Goal: Task Accomplishment & Management: Complete application form

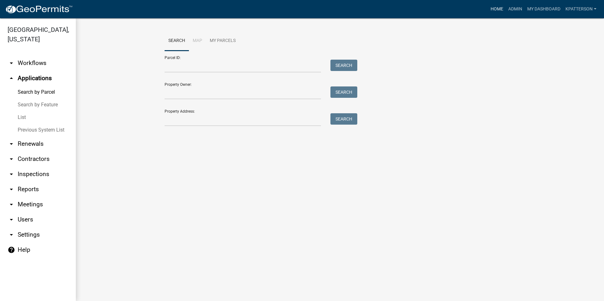
click at [492, 11] on link "Home" at bounding box center [497, 9] width 18 height 12
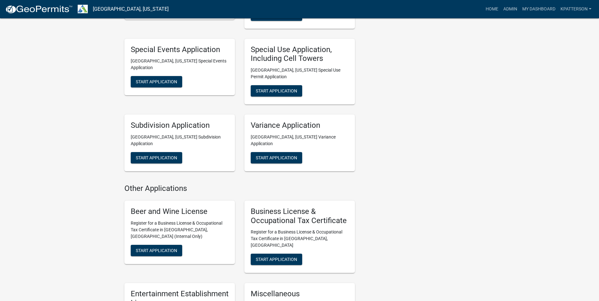
scroll to position [379, 0]
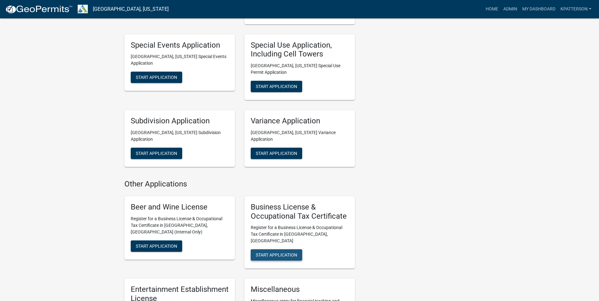
click at [274, 253] on span "Start Application" at bounding box center [276, 255] width 41 height 5
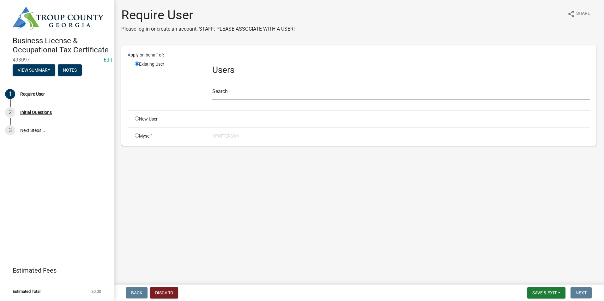
click at [136, 119] on input "radio" at bounding box center [137, 119] width 4 height 4
radio input "true"
radio input "false"
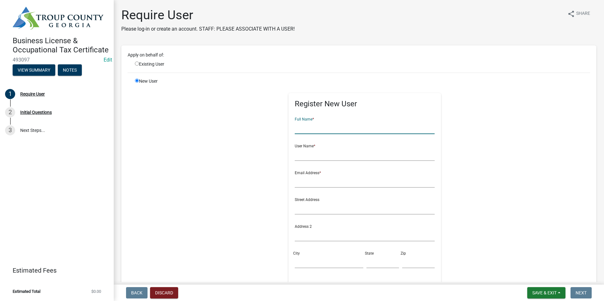
click at [309, 125] on input "text" at bounding box center [365, 127] width 140 height 13
type input "David W Howard"
type input "dhoward"
click at [311, 186] on input "text" at bounding box center [365, 181] width 140 height 13
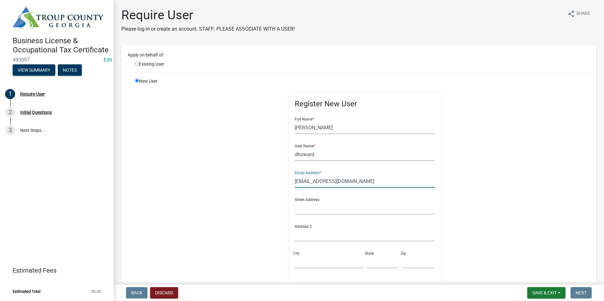
type input "davidwhoward@charter.net"
click at [303, 211] on input "text" at bounding box center [365, 208] width 140 height 13
type input "1496 Hines Rd"
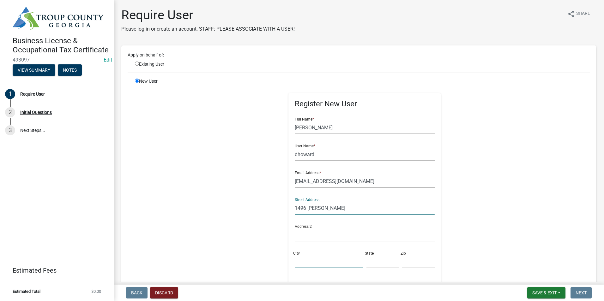
click at [299, 263] on input "City" at bounding box center [329, 262] width 68 height 13
type input "LaGrange"
type input "GA"
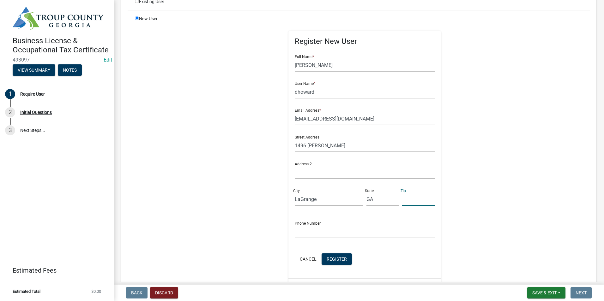
scroll to position [63, 0]
type input "30241"
click at [301, 231] on input "text" at bounding box center [365, 231] width 140 height 13
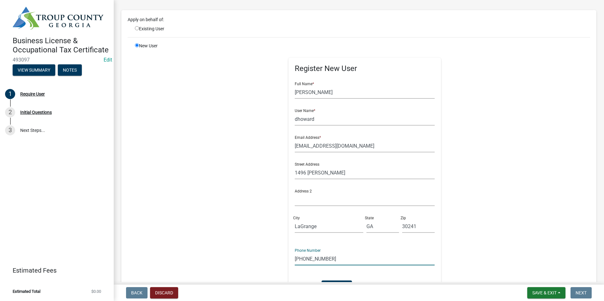
scroll to position [0, 0]
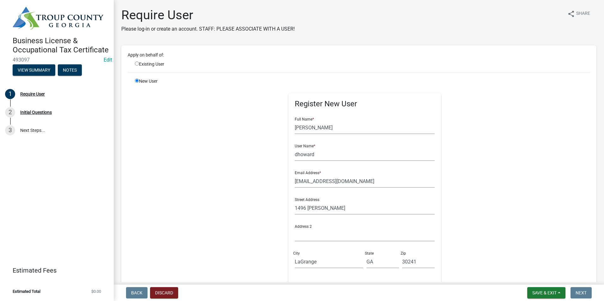
type input "706-302-4608"
click at [312, 157] on input "dhoward" at bounding box center [365, 154] width 140 height 13
type input "dhoward1496"
click at [357, 184] on input "davidwhoward@charter.net" at bounding box center [365, 181] width 140 height 13
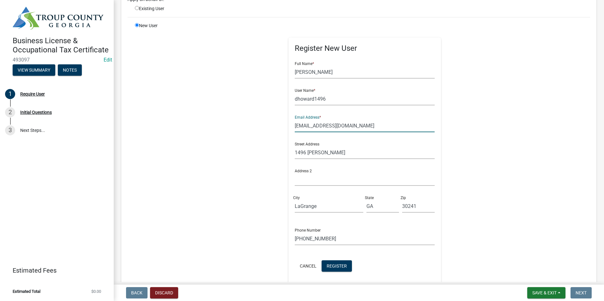
scroll to position [63, 0]
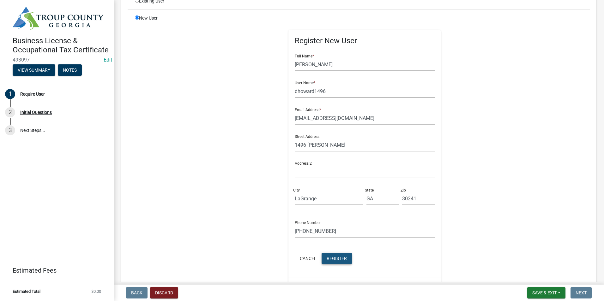
click at [336, 257] on span "Register" at bounding box center [337, 258] width 20 height 5
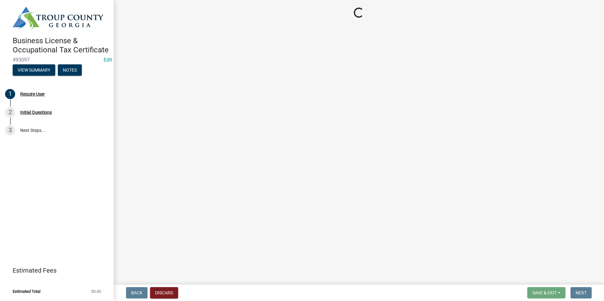
scroll to position [0, 0]
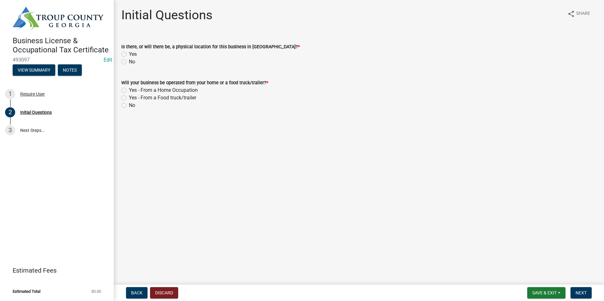
click at [124, 51] on div "Yes" at bounding box center [358, 55] width 475 height 8
click at [129, 53] on label "Yes" at bounding box center [133, 55] width 8 height 8
click at [129, 53] on input "Yes" at bounding box center [131, 53] width 4 height 4
radio input "true"
click at [127, 90] on div "Yes - From a Home Occupation" at bounding box center [358, 91] width 475 height 8
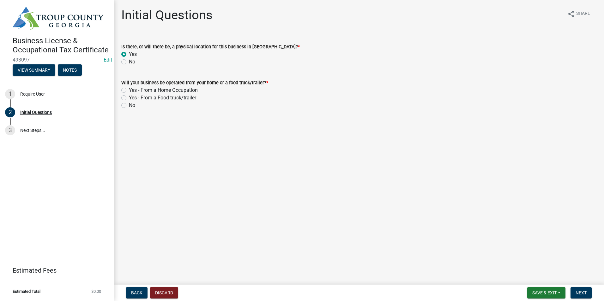
click at [129, 90] on label "Yes - From a Home Occupation" at bounding box center [163, 91] width 69 height 8
click at [129, 90] on input "Yes - From a Home Occupation" at bounding box center [131, 89] width 4 height 4
radio input "true"
click at [573, 290] on button "Next" at bounding box center [581, 292] width 21 height 11
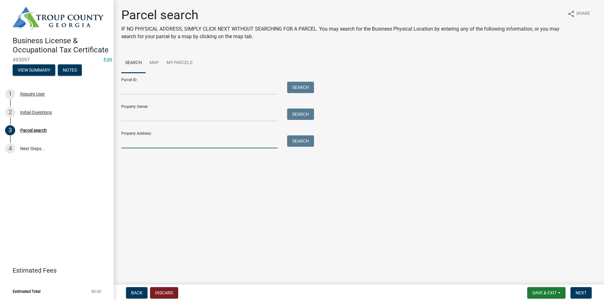
click at [149, 144] on input "Property Address:" at bounding box center [199, 142] width 156 height 13
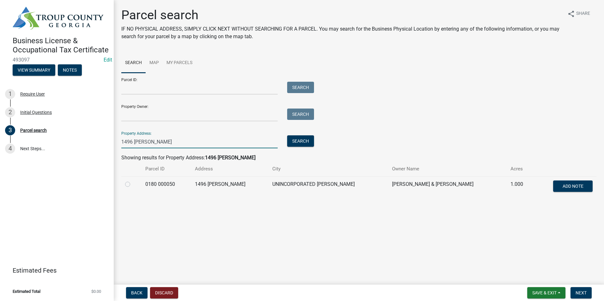
type input "1496 hines"
click at [133, 181] on label at bounding box center [133, 181] width 0 height 0
click at [133, 185] on 000050 "radio" at bounding box center [135, 183] width 4 height 4
radio 000050 "true"
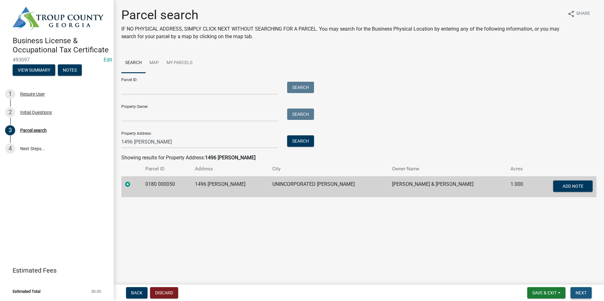
drag, startPoint x: 587, startPoint y: 293, endPoint x: 500, endPoint y: 268, distance: 90.3
click at [587, 293] on button "Next" at bounding box center [581, 292] width 21 height 11
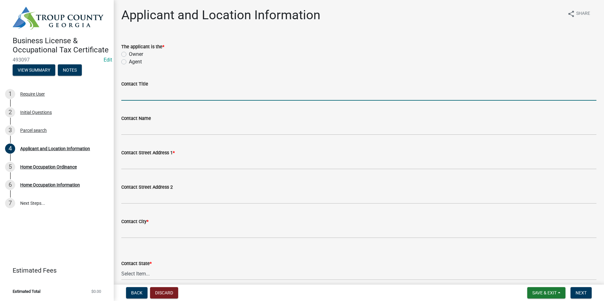
click at [133, 98] on input "Contact Title" at bounding box center [358, 94] width 475 height 13
type input "David Hoar"
drag, startPoint x: 184, startPoint y: 99, endPoint x: 69, endPoint y: 95, distance: 115.1
click at [71, 98] on div "Business License & Occupational Tax Certificate 493097 Edit View Summary Notes …" at bounding box center [302, 150] width 604 height 301
type input "D"
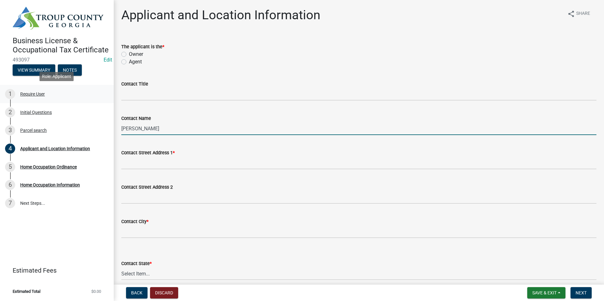
type input "David Howard"
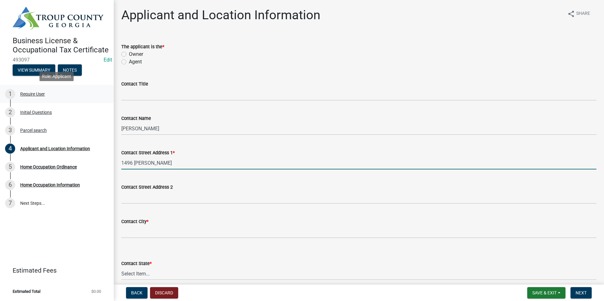
type input "1496 Hines Rd"
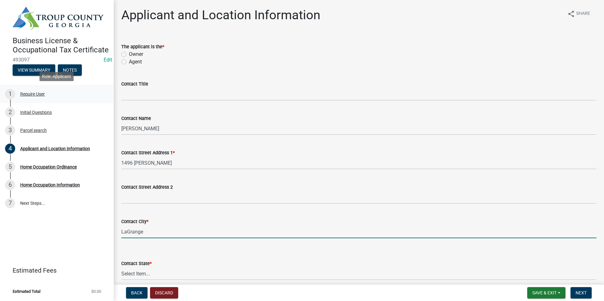
type input "LaGrange"
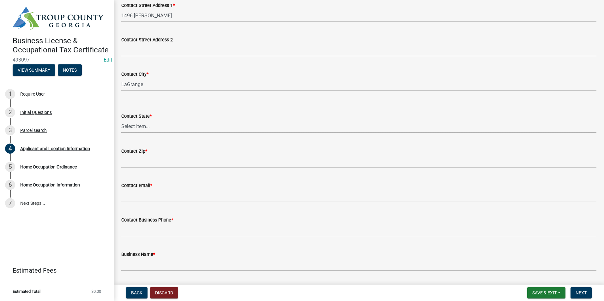
scroll to position [158, 0]
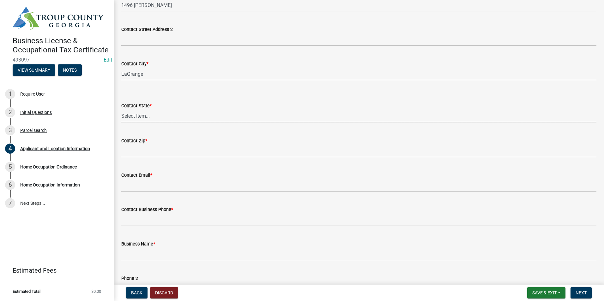
click at [140, 117] on select "Select Item... Alabama Alaska Arizona Arkansas California Colorado Connecticut …" at bounding box center [358, 116] width 475 height 13
select select "GA"
click at [121, 110] on select "Select Item... Alabama Alaska Arizona Arkansas California Colorado Connecticut …" at bounding box center [358, 116] width 475 height 13
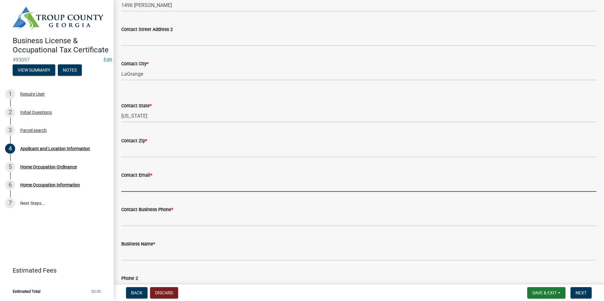
click at [150, 186] on input "Contact Email *" at bounding box center [358, 185] width 475 height 13
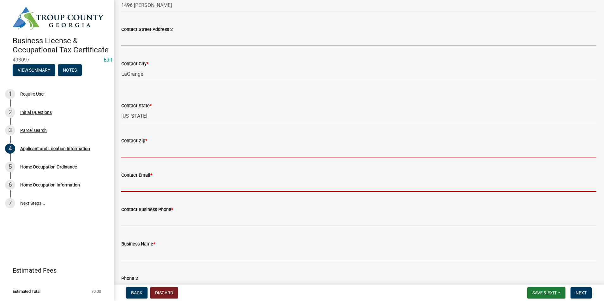
click at [146, 152] on input "Contact Zip *" at bounding box center [358, 151] width 475 height 13
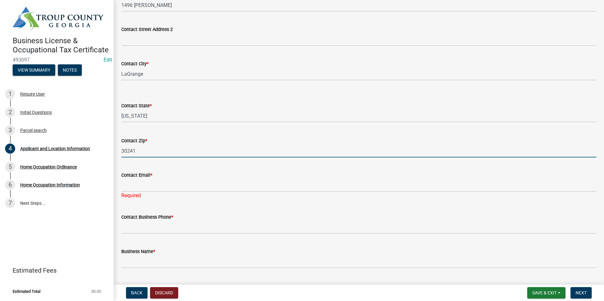
type input "30241"
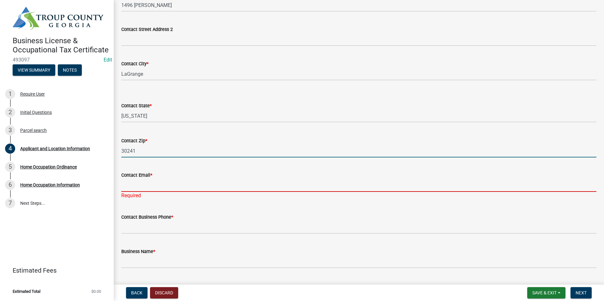
click at [126, 182] on input "Contact Email *" at bounding box center [358, 185] width 475 height 13
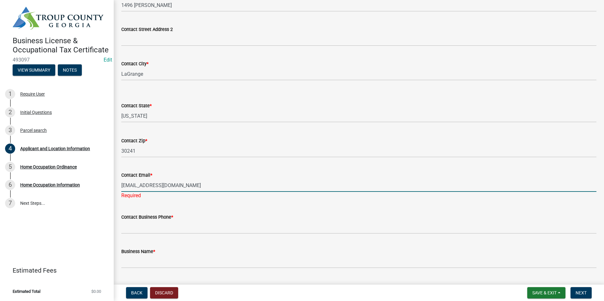
type input "davidwhoward@charter.net"
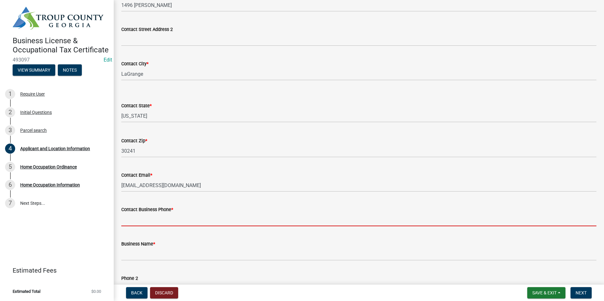
click at [136, 230] on wm-data-entity-input "Contact Business Phone *" at bounding box center [358, 214] width 475 height 34
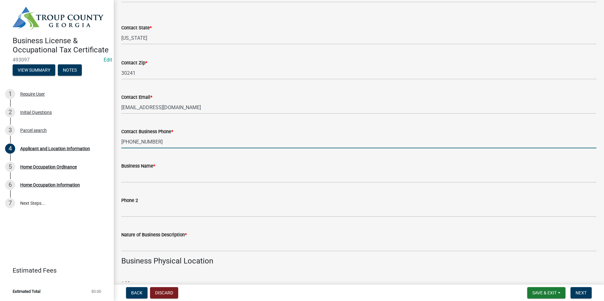
scroll to position [253, 0]
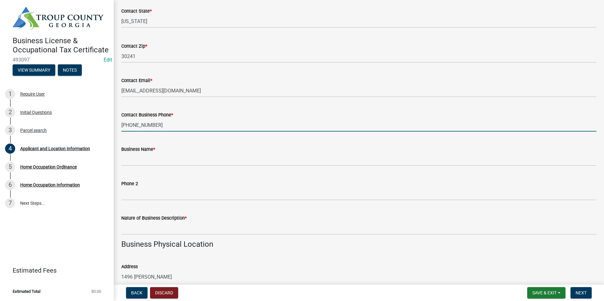
type input "706-302-4608"
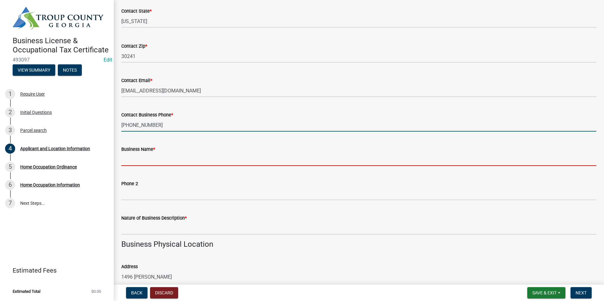
click at [151, 155] on input "Business Name *" at bounding box center [358, 159] width 475 height 13
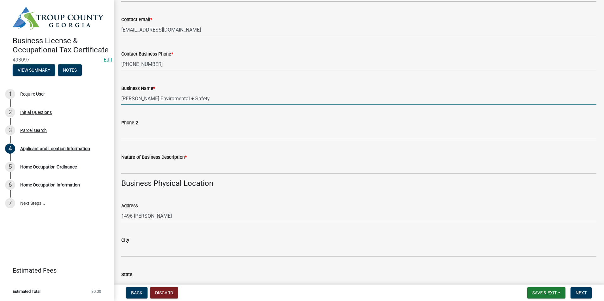
scroll to position [316, 0]
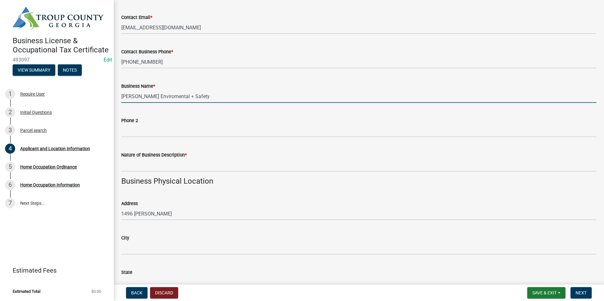
type input "David Howard Enviromental + Safety"
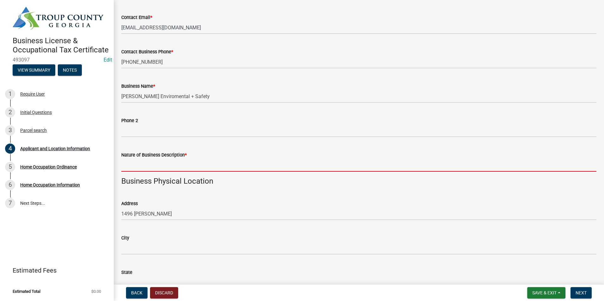
click at [155, 167] on input "Nature of Business Description *" at bounding box center [358, 165] width 475 height 13
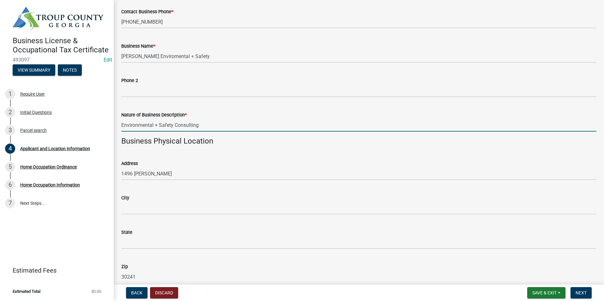
scroll to position [379, 0]
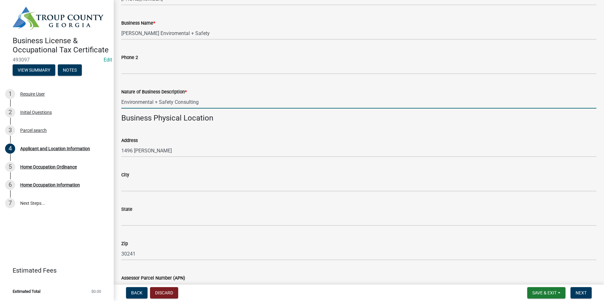
type input "Environmental + Safety Consulting"
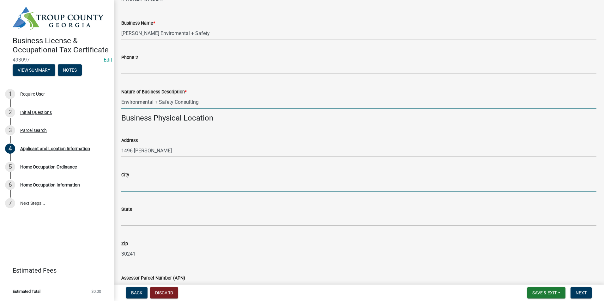
click at [151, 184] on input "City" at bounding box center [358, 185] width 475 height 13
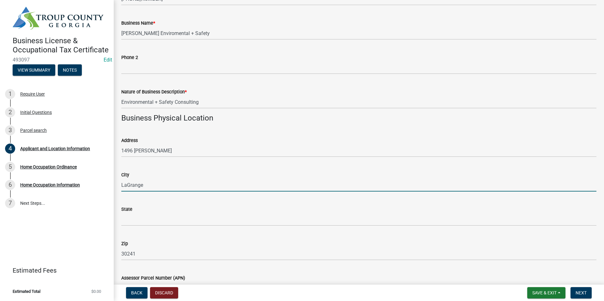
type input "LaGrange"
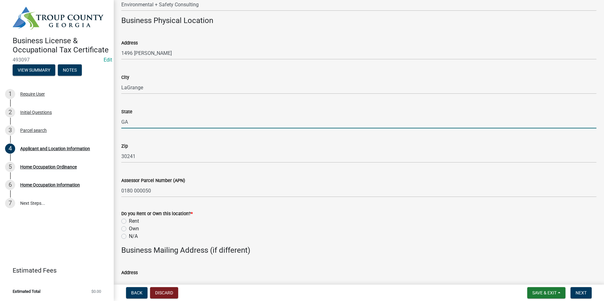
scroll to position [537, 0]
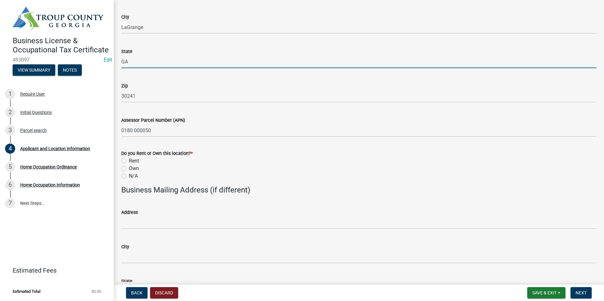
type input "GA"
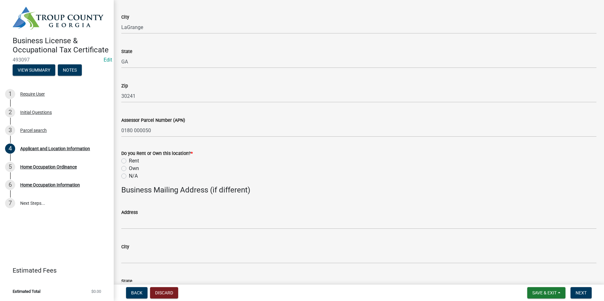
click at [129, 170] on label "Own" at bounding box center [134, 169] width 10 height 8
click at [129, 169] on input "Own" at bounding box center [131, 167] width 4 height 4
radio input "true"
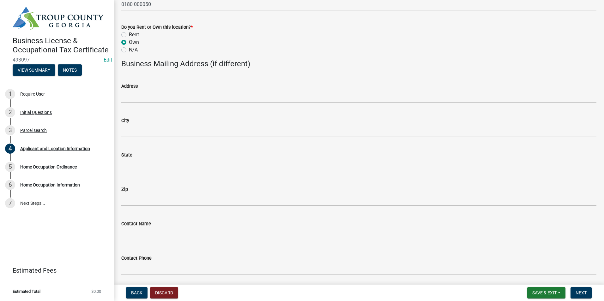
scroll to position [755, 0]
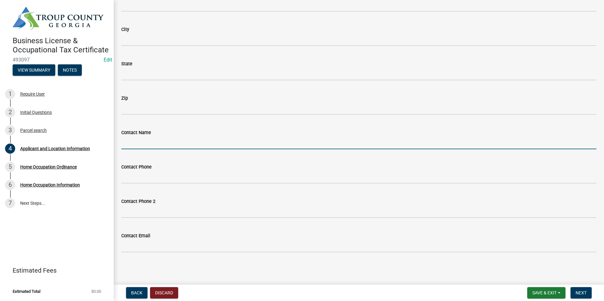
click at [140, 143] on input "Contact Name" at bounding box center [358, 142] width 475 height 13
type input "David Howard"
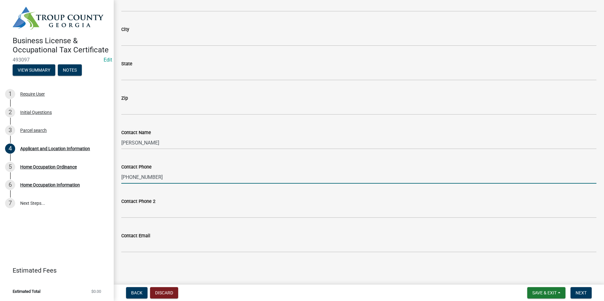
type input "706-302-4608"
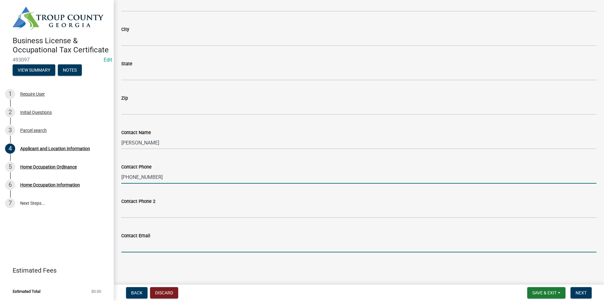
click at [140, 250] on input "Contact Email" at bounding box center [358, 246] width 475 height 13
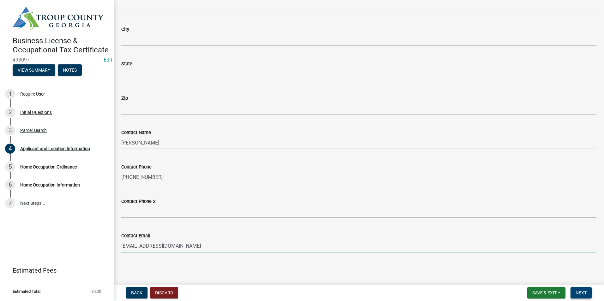
type input "davidwhoward@charter.net"
click at [589, 294] on button "Next" at bounding box center [581, 292] width 21 height 11
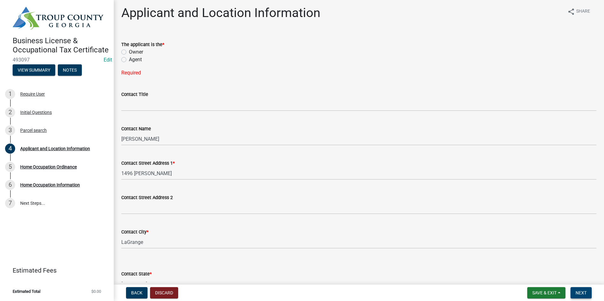
scroll to position [0, 0]
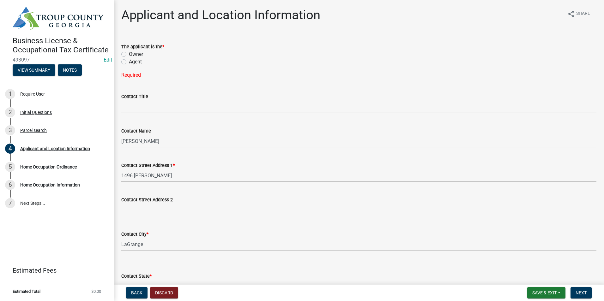
click at [129, 55] on label "Owner" at bounding box center [136, 55] width 14 height 8
click at [129, 55] on input "Owner" at bounding box center [131, 53] width 4 height 4
radio input "true"
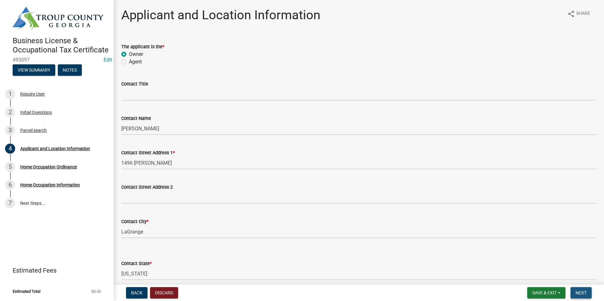
click at [581, 295] on span "Next" at bounding box center [581, 293] width 11 height 5
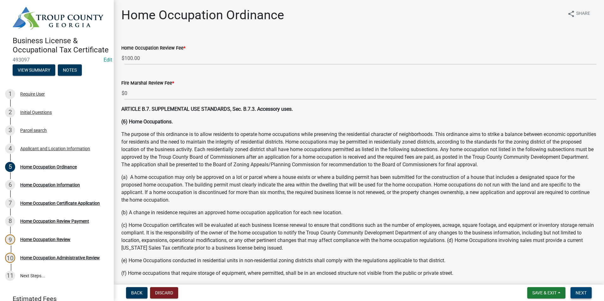
click at [588, 293] on button "Next" at bounding box center [581, 292] width 21 height 11
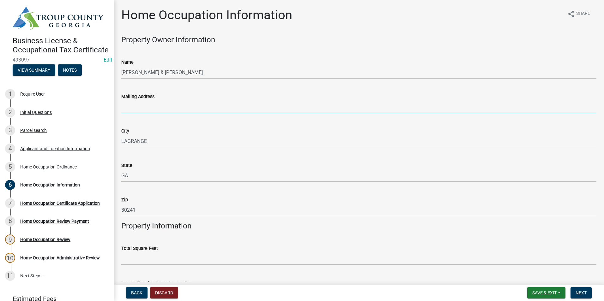
click at [146, 107] on input "Mailing Address" at bounding box center [358, 106] width 475 height 13
type input "1496 Hines Rd"
type input "7063024608"
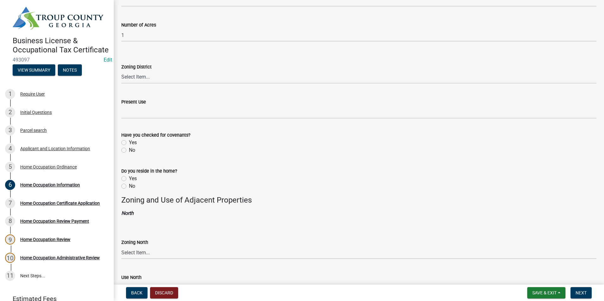
scroll to position [348, 0]
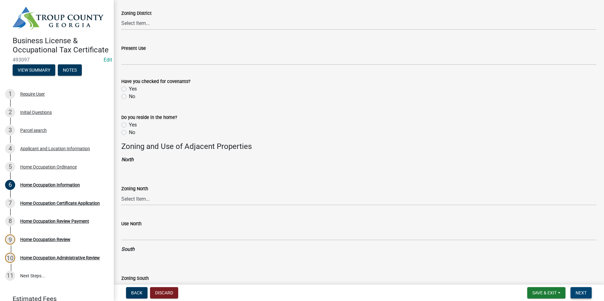
click at [585, 295] on span "Next" at bounding box center [581, 293] width 11 height 5
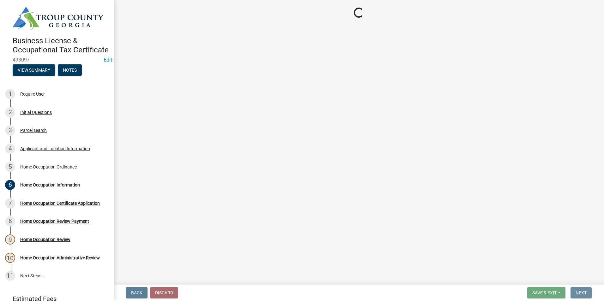
scroll to position [0, 0]
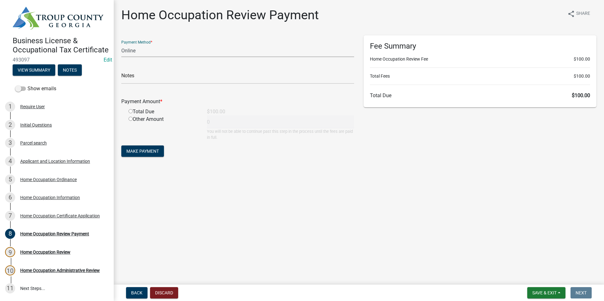
click at [156, 52] on select "Credit Card POS Check Cash Online" at bounding box center [237, 50] width 233 height 13
select select "0: 2"
click at [121, 44] on select "Credit Card POS Check Cash Online" at bounding box center [237, 50] width 233 height 13
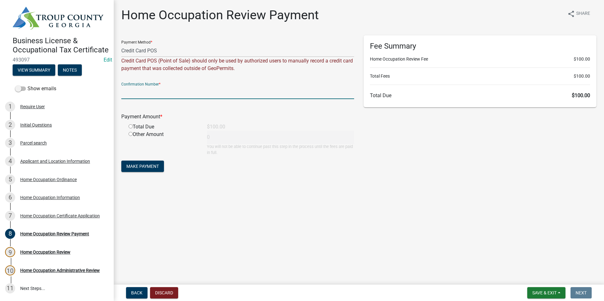
click at [140, 92] on input "text" at bounding box center [237, 92] width 233 height 13
type input "1035311475"
click at [132, 129] on div "Total Due" at bounding box center [163, 127] width 78 height 8
click at [131, 126] on input "radio" at bounding box center [131, 126] width 4 height 4
radio input "true"
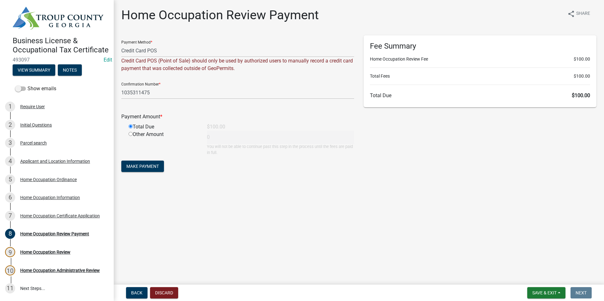
type input "100"
click at [134, 171] on button "Make Payment" at bounding box center [142, 166] width 43 height 11
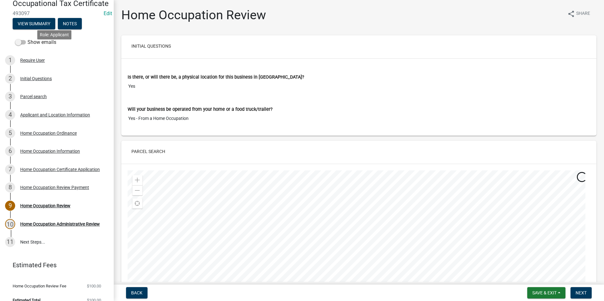
scroll to position [63, 0]
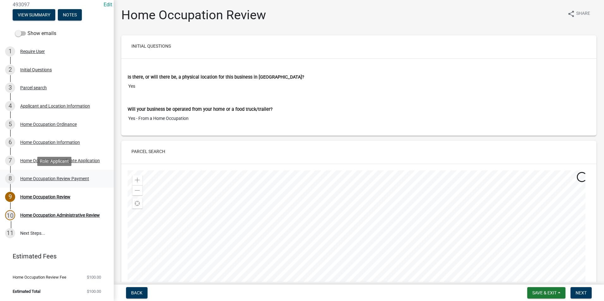
click at [81, 180] on div "Home Occupation Review Payment" at bounding box center [54, 179] width 69 height 4
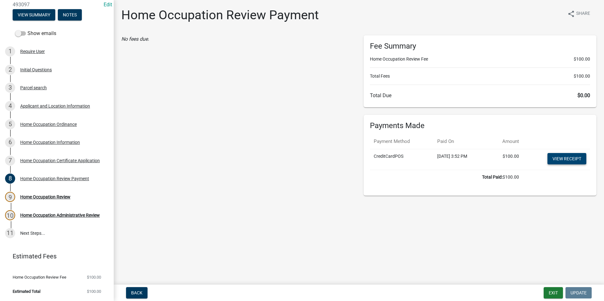
click at [569, 157] on link "View receipt" at bounding box center [566, 158] width 39 height 11
click at [31, 207] on link "10 Home Occupation Administrative Review" at bounding box center [57, 215] width 114 height 18
click at [35, 195] on div "Home Occupation Review" at bounding box center [45, 197] width 50 height 4
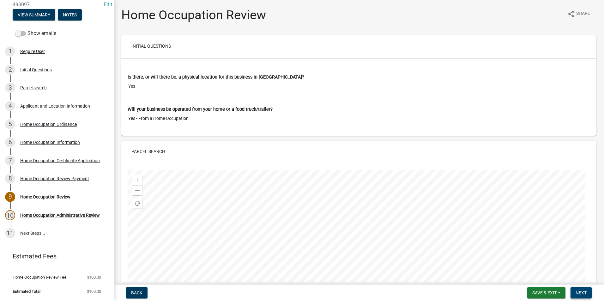
click at [580, 294] on span "Next" at bounding box center [581, 293] width 11 height 5
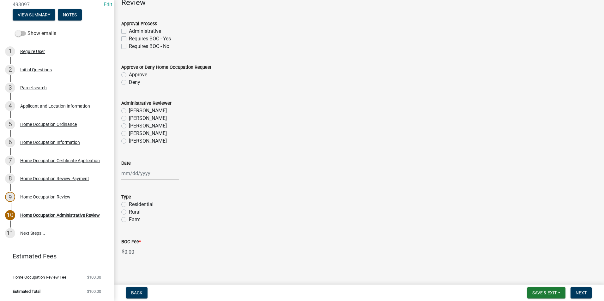
scroll to position [44, 0]
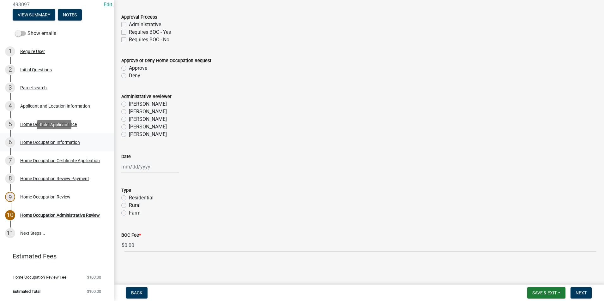
click at [37, 145] on div "6 Home Occupation Information" at bounding box center [54, 142] width 99 height 10
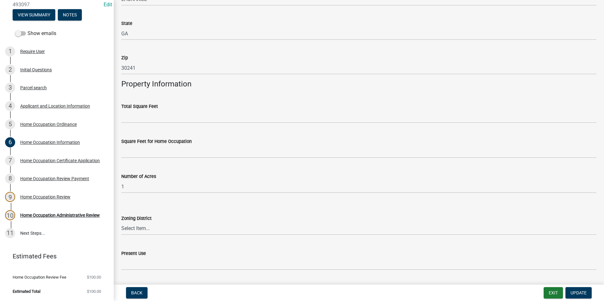
scroll to position [158, 0]
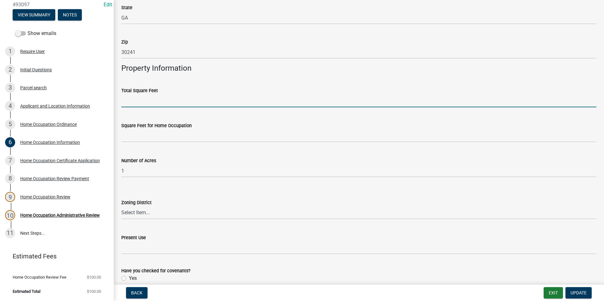
click at [146, 103] on input "text" at bounding box center [358, 100] width 475 height 13
type input "1962"
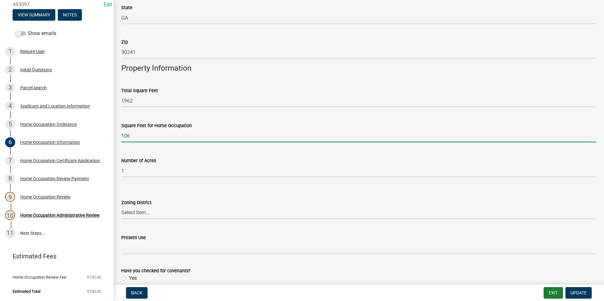
type input "106"
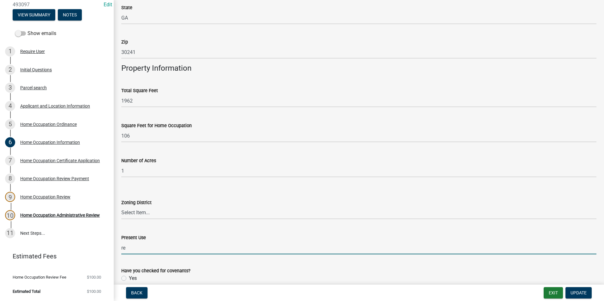
type input "Residential"
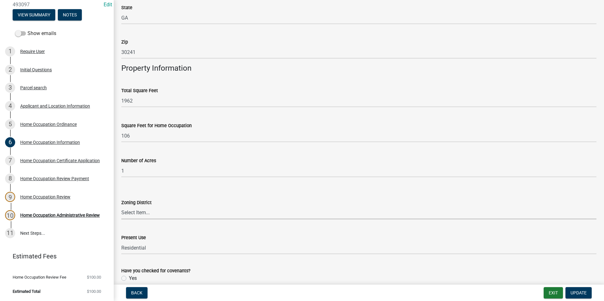
click at [173, 213] on select "Select Item... 01-AG 01-AGR 01-HC 01-HI 01-LI 01-LC 01-LR 01-SD-MH 01-SU-R 01-S…" at bounding box center [358, 213] width 475 height 13
click at [143, 210] on select "Select Item... 01-AG 01-AGR 01-HC 01-HI 01-LI 01-LC 01-LR 01-SD-MH 01-SU-R 01-S…" at bounding box center [358, 213] width 475 height 13
click at [121, 207] on select "Select Item... 01-AG 01-AGR 01-HC 01-HI 01-LI 01-LC 01-LR 01-SD-MH 01-SU-R 01-S…" at bounding box center [358, 213] width 475 height 13
select select "c07f1ab6-e644-42a0-b83b-a148f73bcc0e"
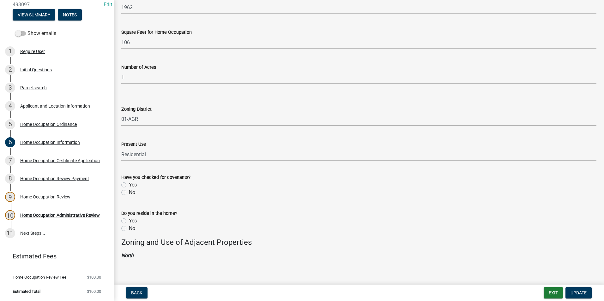
scroll to position [253, 0]
click at [129, 183] on label "Yes" at bounding box center [133, 184] width 8 height 8
click at [129, 183] on input "Yes" at bounding box center [131, 182] width 4 height 4
radio input "true"
click at [122, 217] on div "Yes" at bounding box center [358, 220] width 475 height 8
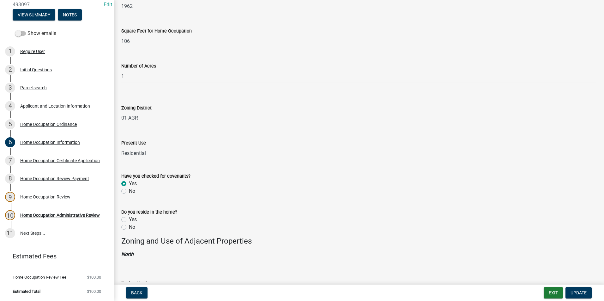
click at [129, 218] on label "Yes" at bounding box center [133, 220] width 8 height 8
click at [129, 218] on input "Yes" at bounding box center [131, 218] width 4 height 4
radio input "true"
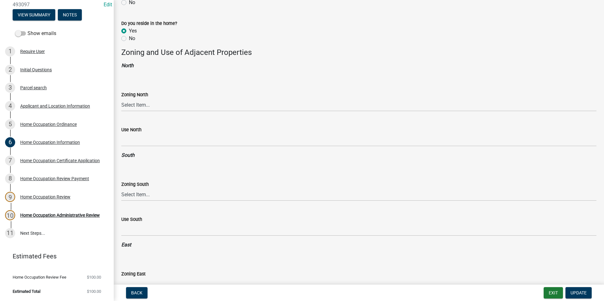
scroll to position [442, 0]
click at [156, 104] on select "Select Item... 01-AG 01-AGR 01-CRVP 01-GC 01-GI 01-LC 01-LR 01-LRR 01-MFR 01-MH…" at bounding box center [358, 104] width 475 height 13
click at [121, 98] on select "Select Item... 01-AG 01-AGR 01-CRVP 01-GC 01-GI 01-LC 01-LR 01-LRR 01-MFR 01-MH…" at bounding box center [358, 104] width 475 height 13
select select "8b04e0e3-9648-4703-a668-0ba9bb9ae160"
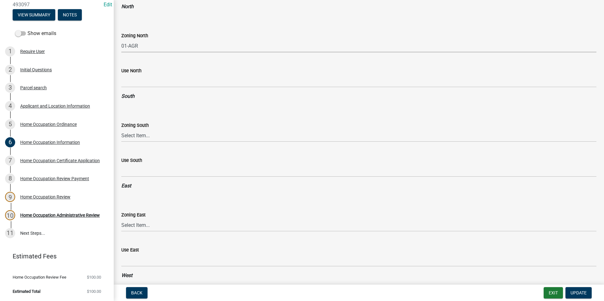
scroll to position [505, 0]
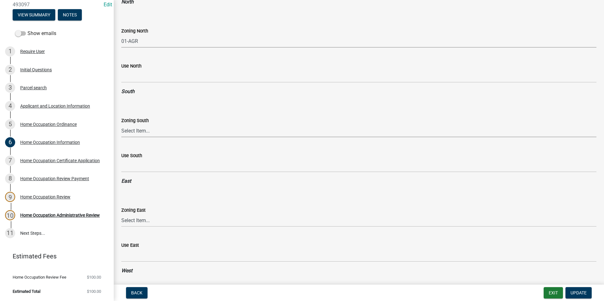
click at [158, 132] on select "Select Item... 01-AG 01-AGR 01-CRVP 01-GC 01-GI 01-LC 01-LR 01-LRR 01-MFR 01-MH…" at bounding box center [358, 130] width 475 height 13
click at [121, 124] on select "Select Item... 01-AG 01-AGR 01-CRVP 01-GC 01-GI 01-LC 01-LR 01-LRR 01-MFR 01-MH…" at bounding box center [358, 130] width 475 height 13
select select "dd059bb0-9d66-4586-927f-ad91007eede6"
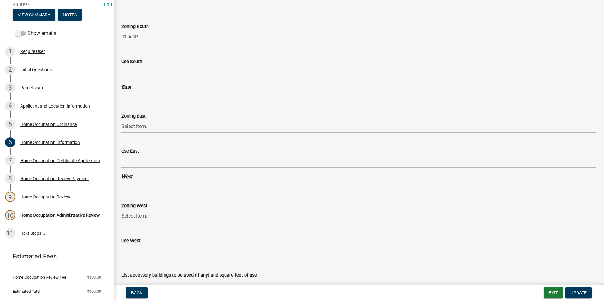
scroll to position [600, 0]
click at [152, 126] on select "Select Item... 01-AG 01-AGR 01-CRVP 01-GC 01-GI 01-LC 01-LR 01-LRR 01-MFR 01-MH…" at bounding box center [358, 125] width 475 height 13
click at [121, 119] on select "Select Item... 01-AG 01-AGR 01-CRVP 01-GC 01-GI 01-LC 01-LR 01-LRR 01-MFR 01-MH…" at bounding box center [358, 125] width 475 height 13
select select "80202970-fa10-49bd-8e07-40511bd014d8"
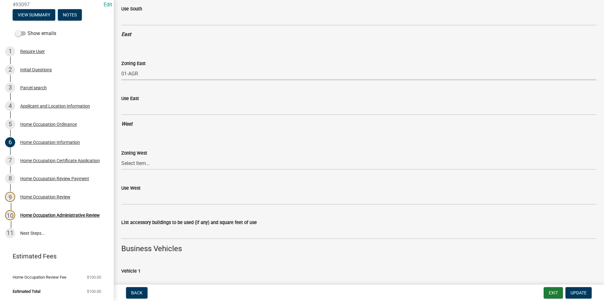
scroll to position [663, 0]
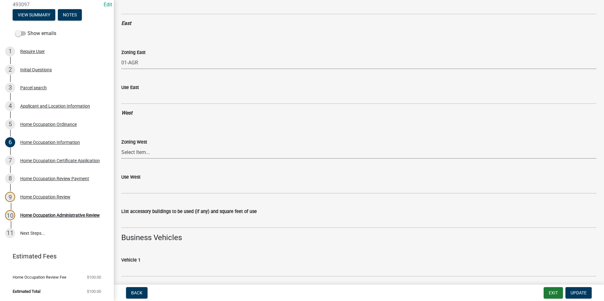
click at [153, 149] on select "Select Item... 01-AG 01-AGR 01-CRVP 01-GC 01-GI 01-LC 01-LR 01-LRR 01-MFR 01-MH…" at bounding box center [358, 152] width 475 height 13
click at [121, 146] on select "Select Item... 01-AG 01-AGR 01-CRVP 01-GC 01-GI 01-LC 01-LR 01-LRR 01-MFR 01-MH…" at bounding box center [358, 152] width 475 height 13
select select "a9a92e7d-8902-4f25-8832-c2457c93bac1"
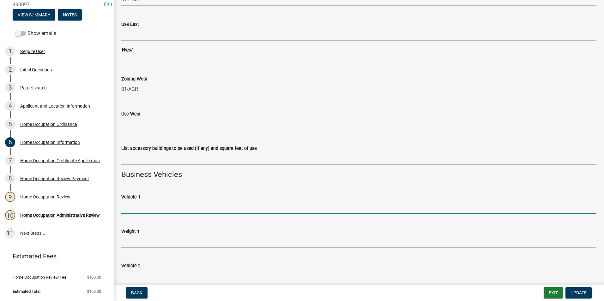
click at [170, 205] on input "Vehicle 1" at bounding box center [358, 207] width 475 height 13
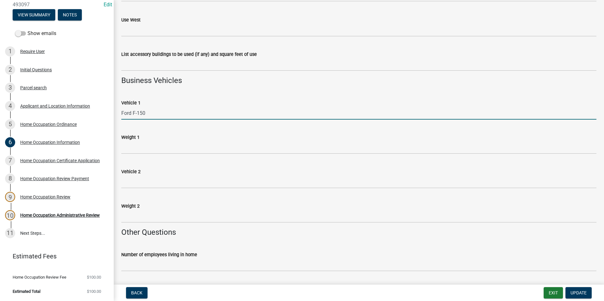
scroll to position [821, 0]
type input "Ford F-150"
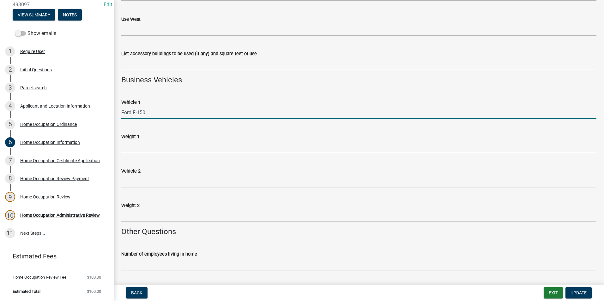
click at [139, 148] on input "Weight 1" at bounding box center [358, 147] width 475 height 13
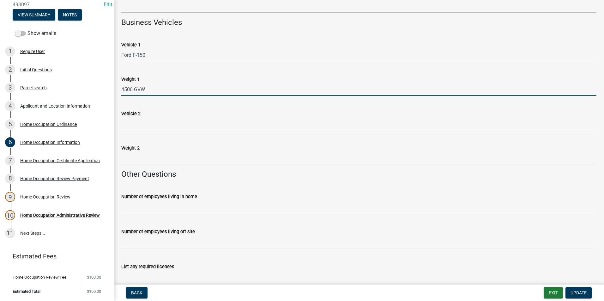
scroll to position [885, 0]
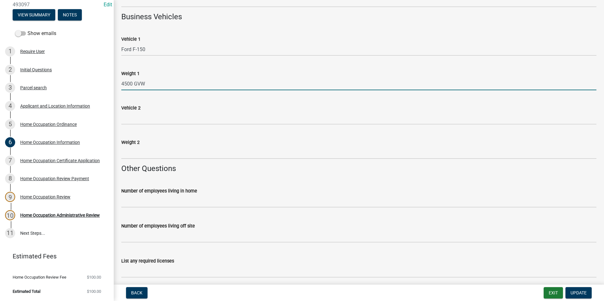
type input "4500 GVW"
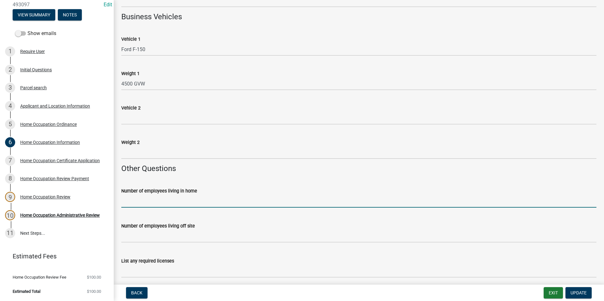
click at [165, 203] on input "text" at bounding box center [358, 201] width 475 height 13
type input "1"
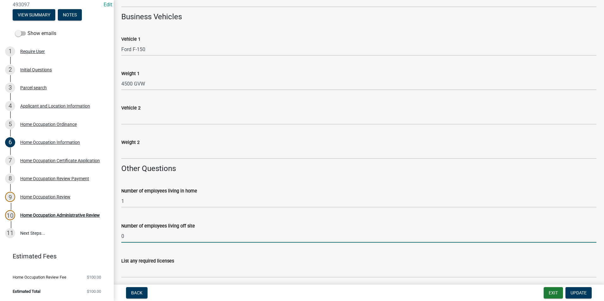
type input "0"
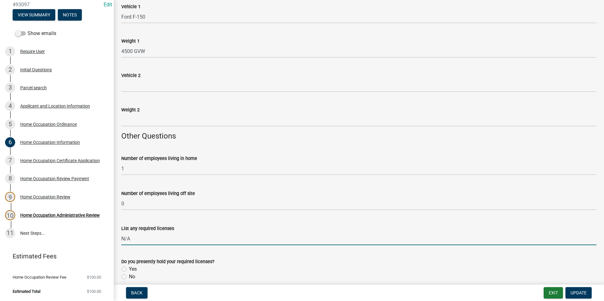
scroll to position [979, 0]
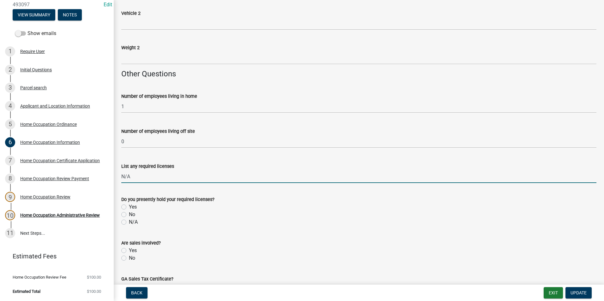
type input "N/A"
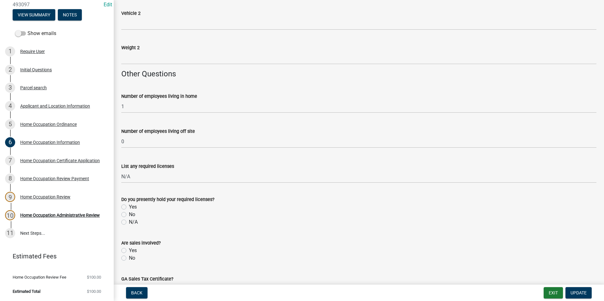
click at [129, 223] on label "N/A" at bounding box center [133, 223] width 9 height 8
click at [129, 223] on input "N/A" at bounding box center [131, 221] width 4 height 4
radio input "true"
click at [129, 259] on label "No" at bounding box center [132, 259] width 6 height 8
click at [129, 259] on input "No" at bounding box center [131, 257] width 4 height 4
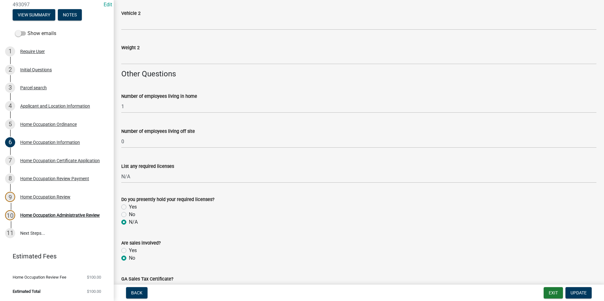
radio input "true"
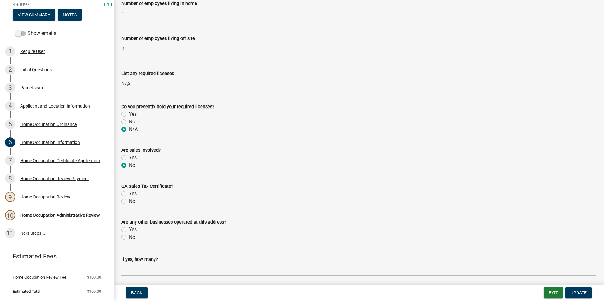
scroll to position [1074, 0]
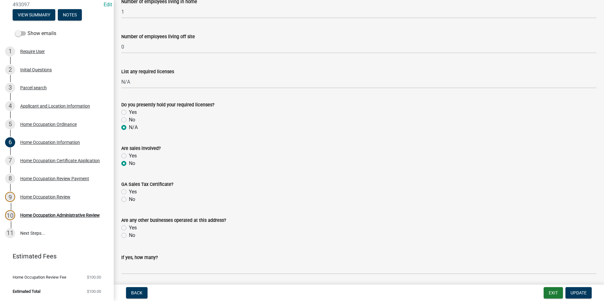
click at [129, 200] on label "No" at bounding box center [132, 200] width 6 height 8
click at [129, 200] on input "No" at bounding box center [131, 198] width 4 height 4
radio input "true"
click at [123, 233] on div "No" at bounding box center [358, 236] width 475 height 8
drag, startPoint x: 125, startPoint y: 235, endPoint x: 125, endPoint y: 240, distance: 4.7
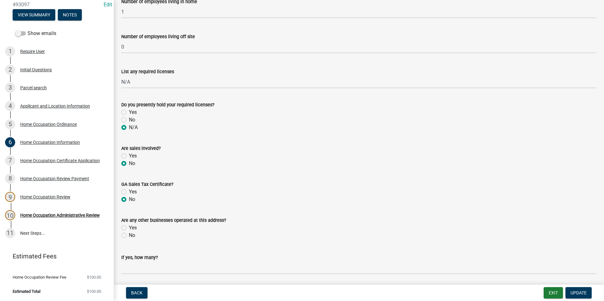
click at [129, 235] on label "No" at bounding box center [132, 236] width 6 height 8
click at [129, 235] on input "No" at bounding box center [131, 234] width 4 height 4
radio input "true"
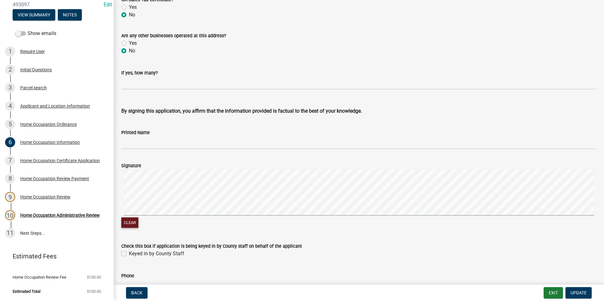
scroll to position [1299, 0]
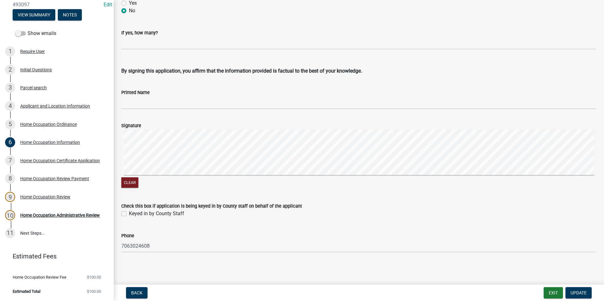
click at [129, 215] on label "Keyed in by County Staff" at bounding box center [156, 214] width 55 height 8
click at [129, 214] on input "Keyed in by County Staff" at bounding box center [131, 212] width 4 height 4
checkbox input "true"
click at [575, 293] on span "Update" at bounding box center [579, 293] width 16 height 5
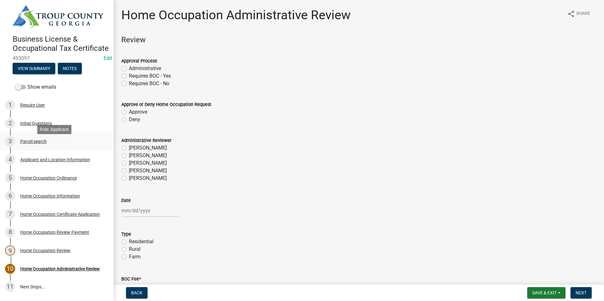
scroll to position [0, 0]
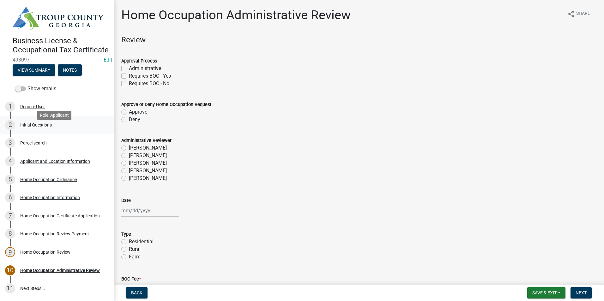
click at [65, 130] on div "2 Initial Questions" at bounding box center [54, 125] width 99 height 10
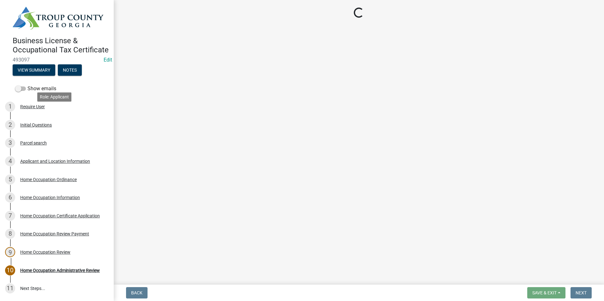
click at [64, 112] on div "1 Require User" at bounding box center [54, 107] width 99 height 10
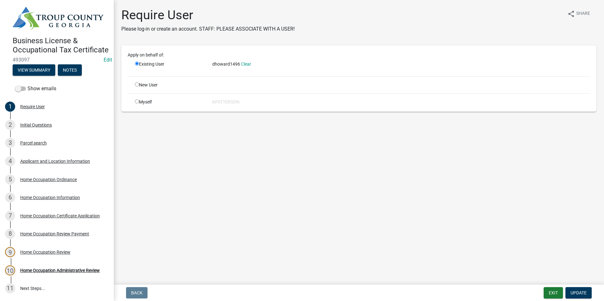
drag, startPoint x: 103, startPoint y: 1, endPoint x: 324, endPoint y: 153, distance: 268.3
click at [324, 153] on main "Require User Please log-in or create an account. STAFF: PLEASE ASSOCIATE WITH A…" at bounding box center [359, 141] width 490 height 282
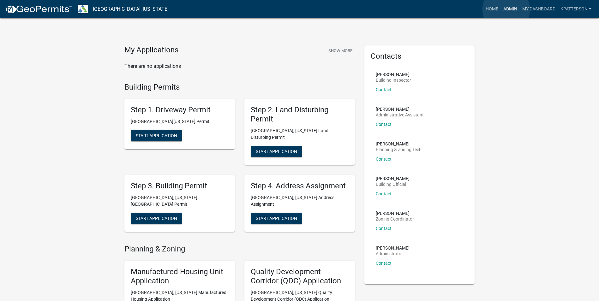
click at [506, 9] on link "Admin" at bounding box center [510, 9] width 19 height 12
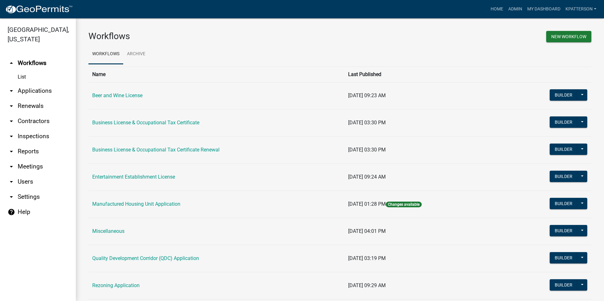
click at [36, 83] on link "arrow_drop_down Applications" at bounding box center [38, 90] width 76 height 15
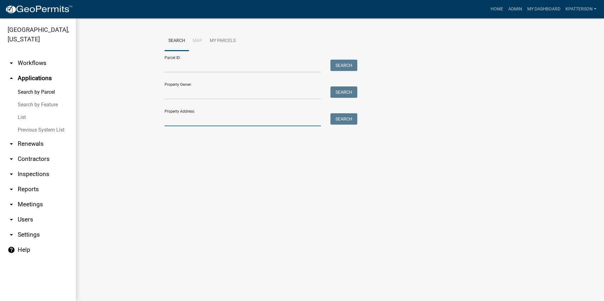
click at [176, 120] on input "Property Address:" at bounding box center [243, 119] width 156 height 13
type input "105 Deerwood"
click at [344, 120] on button "Search" at bounding box center [343, 118] width 27 height 11
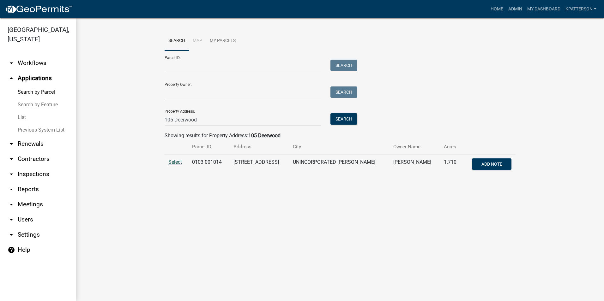
click at [169, 161] on span "Select" at bounding box center [175, 162] width 14 height 6
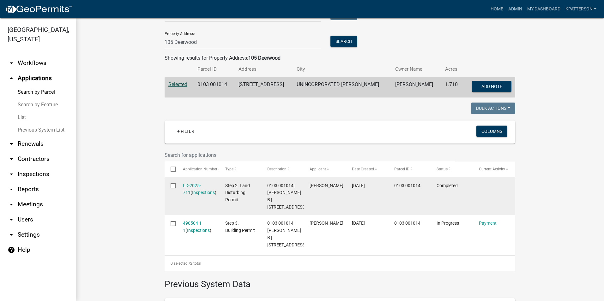
scroll to position [95, 0]
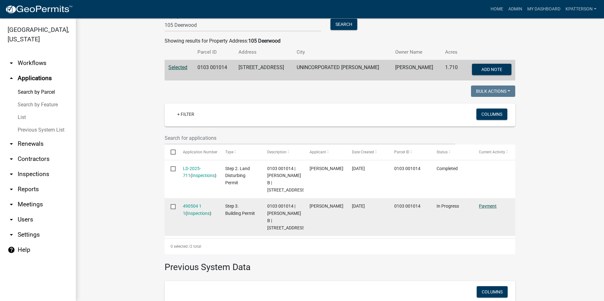
click at [487, 209] on link "Payment" at bounding box center [488, 206] width 18 height 5
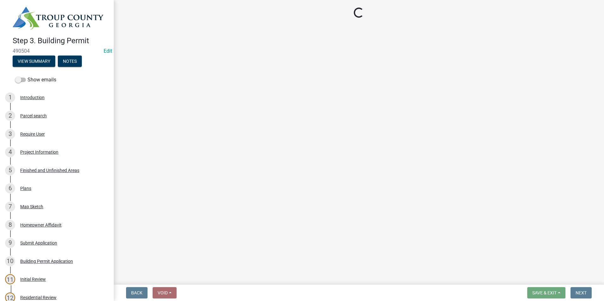
select select "3: 3"
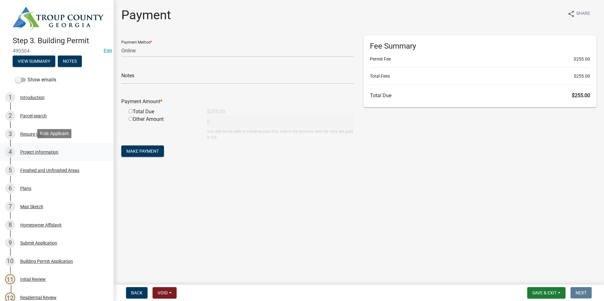
click at [67, 150] on div "4 Project Information" at bounding box center [54, 152] width 99 height 10
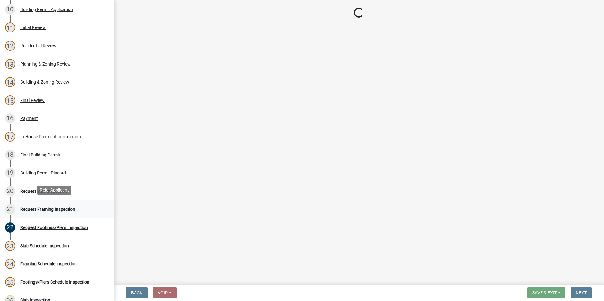
scroll to position [253, 0]
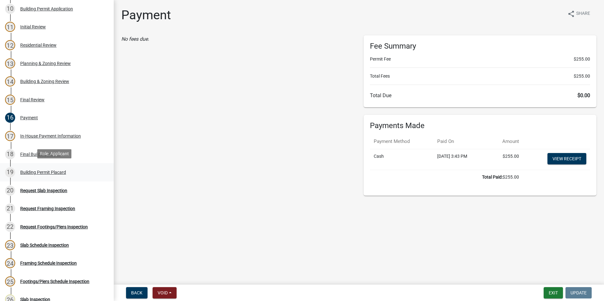
click at [57, 174] on div "19 Building Permit Placard" at bounding box center [54, 172] width 99 height 10
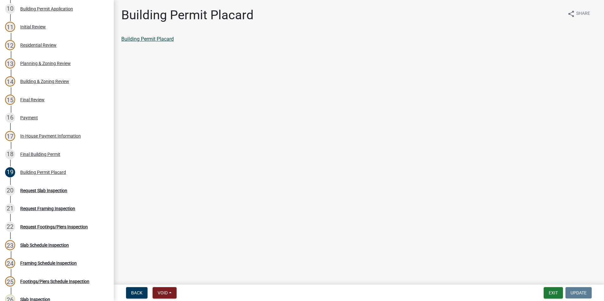
click at [171, 40] on link "Building Permit Placard" at bounding box center [147, 39] width 52 height 6
click at [33, 113] on div "16 Payment" at bounding box center [54, 118] width 99 height 10
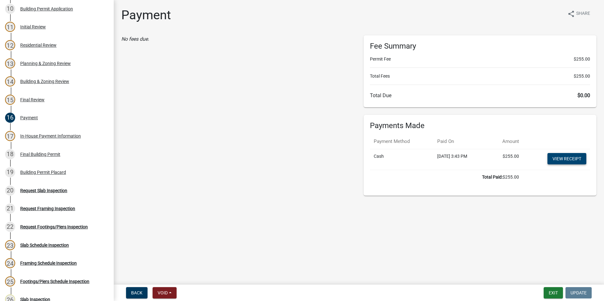
click at [556, 159] on link "View receipt" at bounding box center [566, 158] width 39 height 11
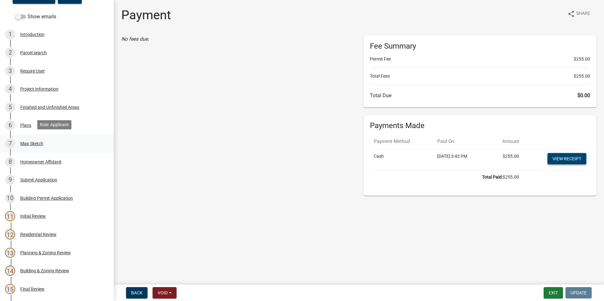
scroll to position [32, 0]
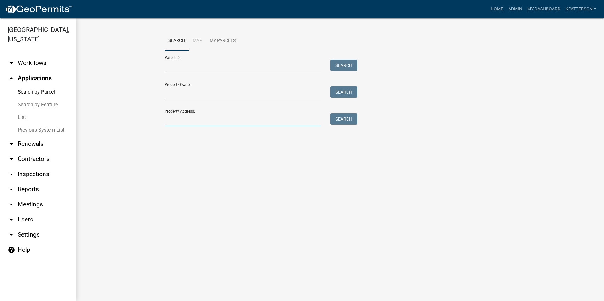
click at [216, 115] on input "Property Address:" at bounding box center [243, 119] width 156 height 13
type input "420 hudson"
click at [352, 119] on button "Search" at bounding box center [343, 118] width 27 height 11
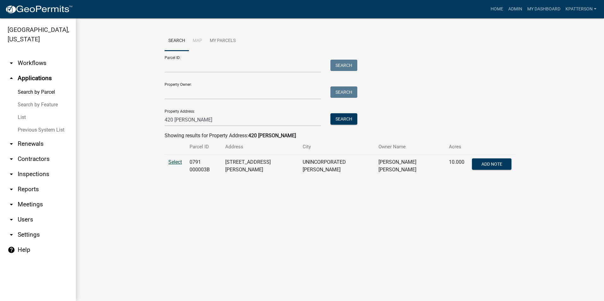
click at [172, 160] on span "Select" at bounding box center [175, 162] width 14 height 6
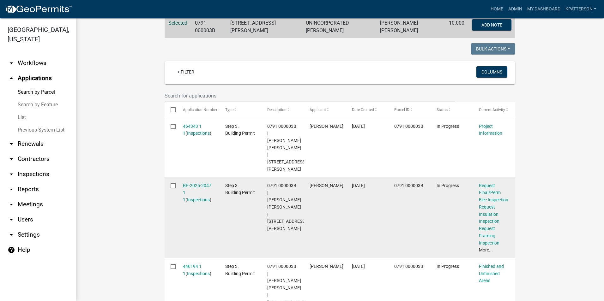
scroll to position [146, 0]
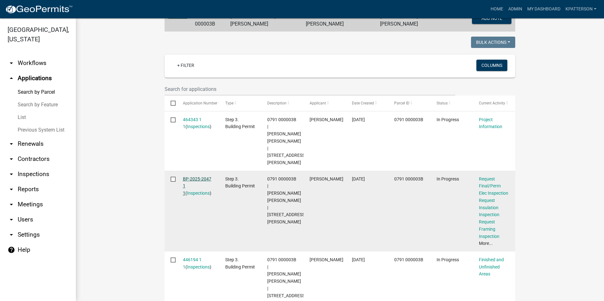
click at [199, 177] on link "BP-2025-2047 1 1" at bounding box center [197, 187] width 28 height 20
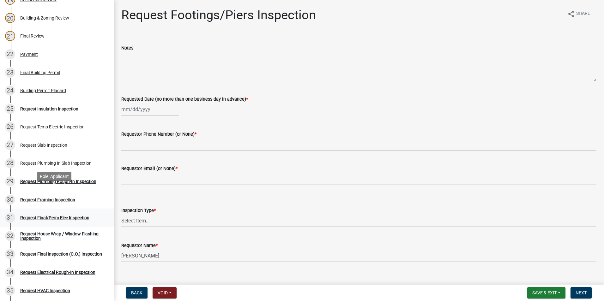
scroll to position [442, 0]
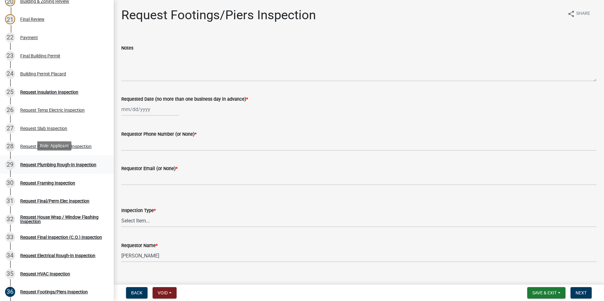
click at [76, 165] on div "Request Plumbing Rough-In Inspection" at bounding box center [58, 165] width 76 height 4
click at [149, 109] on div at bounding box center [150, 109] width 58 height 13
select select "10"
select select "2025"
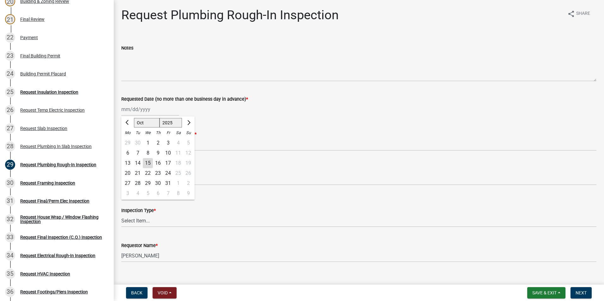
click at [146, 162] on div "15" at bounding box center [148, 163] width 10 height 10
type input "10/15/2025"
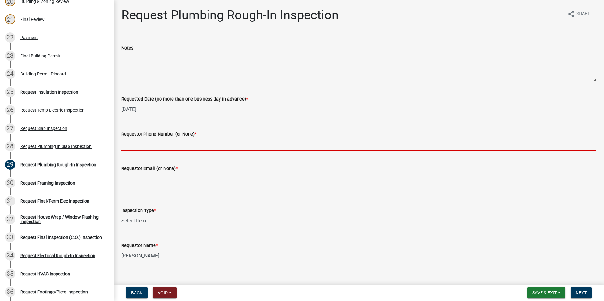
click at [149, 145] on input "Requestor Phone Number (or None) *" at bounding box center [358, 144] width 475 height 13
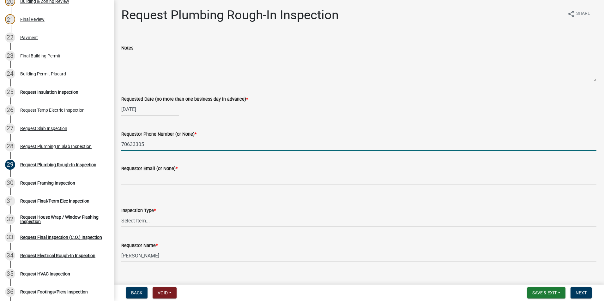
type input "7063330507"
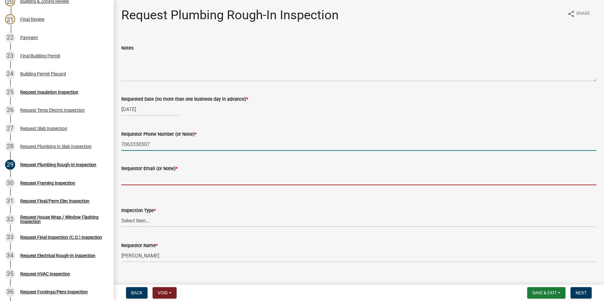
click at [167, 178] on input "Requestor Email (or None) *" at bounding box center [358, 178] width 475 height 13
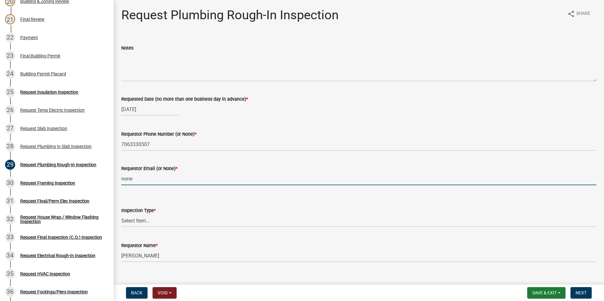
type input "none"
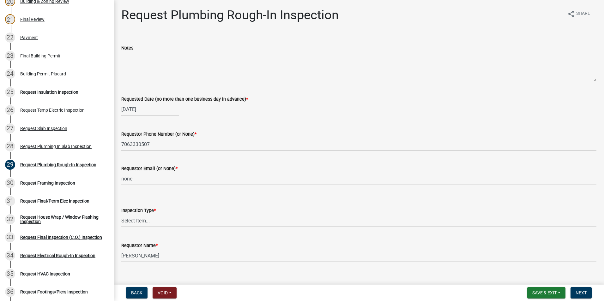
click at [148, 220] on select "Select Item... Plumbing Rough-In" at bounding box center [358, 221] width 475 height 13
click at [121, 215] on select "Select Item... Plumbing Rough-In" at bounding box center [358, 221] width 475 height 13
select select "d1de9a53-ca36-4ba4-9767-b1741540e47d"
click at [586, 296] on button "Next" at bounding box center [581, 292] width 21 height 11
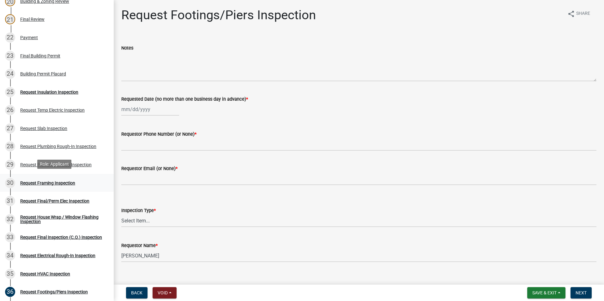
click at [76, 181] on div "30 Request Framing Inspection" at bounding box center [54, 183] width 99 height 10
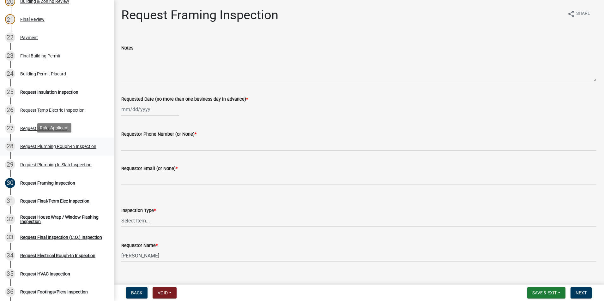
click at [80, 139] on link "28 Request Plumbing Rough-In Inspection" at bounding box center [57, 147] width 114 height 18
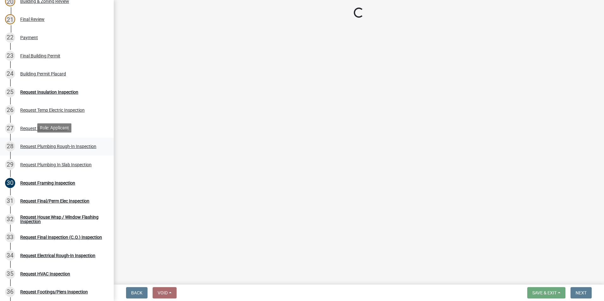
select select "d1de9a53-ca36-4ba4-9767-b1741540e47d"
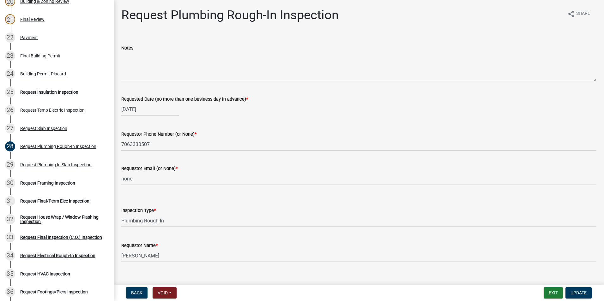
click at [135, 111] on div "10/15/2025" at bounding box center [150, 109] width 58 height 13
select select "10"
select select "2025"
click at [166, 163] on div "17" at bounding box center [168, 163] width 10 height 10
type input "10/17/2025"
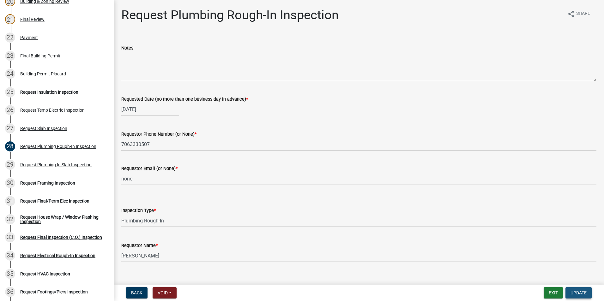
click at [576, 294] on span "Update" at bounding box center [579, 293] width 16 height 5
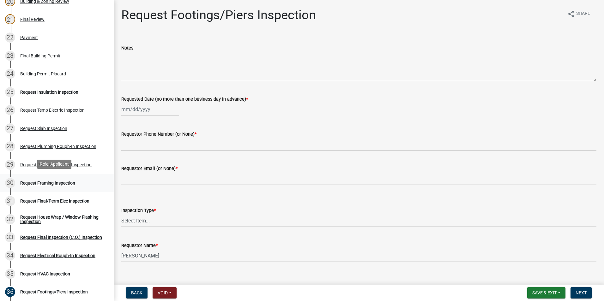
click at [70, 181] on div "Request Framing Inspection" at bounding box center [47, 183] width 55 height 4
click at [152, 112] on div at bounding box center [150, 109] width 58 height 13
select select "10"
select select "2025"
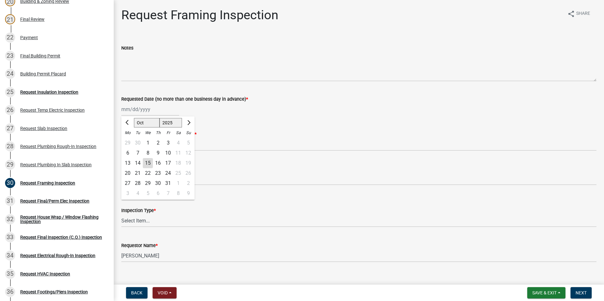
click at [167, 160] on div "17" at bounding box center [168, 163] width 10 height 10
type input "10/17/2025"
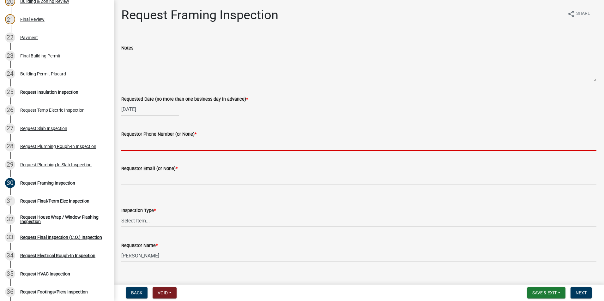
click at [158, 144] on input "Requestor Phone Number (or None) *" at bounding box center [358, 144] width 475 height 13
type input "7063330507"
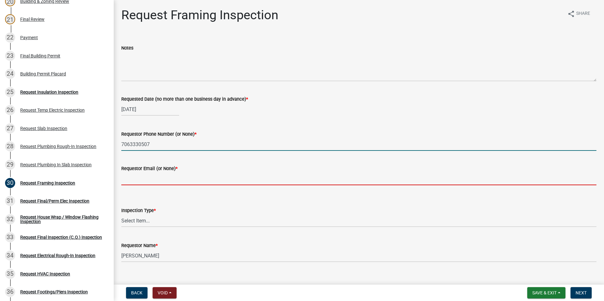
type input "none"
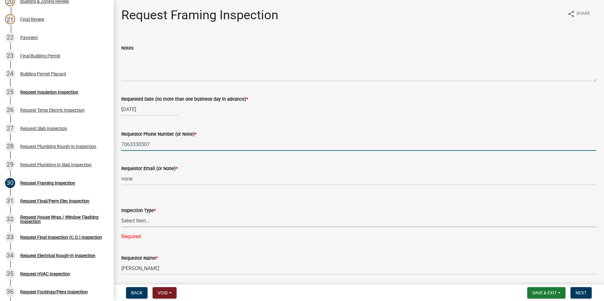
click at [151, 224] on select "Select Item... Framing" at bounding box center [358, 221] width 475 height 13
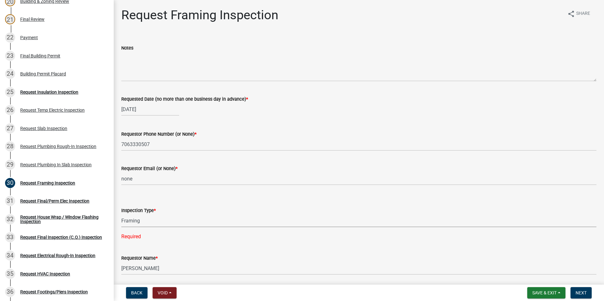
click at [121, 215] on select "Select Item... Framing" at bounding box center [358, 221] width 475 height 13
select select "37c52e4c-0293-4b91-b6c8-f52d35843f6a"
click at [584, 294] on span "Next" at bounding box center [581, 293] width 11 height 5
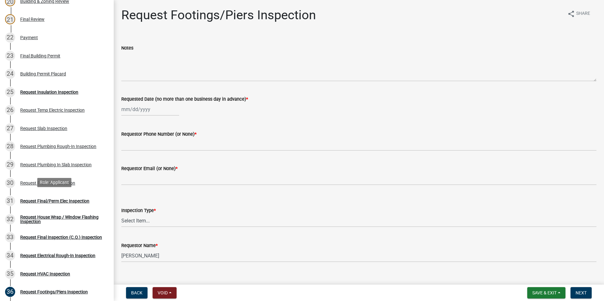
drag, startPoint x: 38, startPoint y: 202, endPoint x: 229, endPoint y: 154, distance: 197.2
click at [230, 154] on wm-data-entity-input "Requestor Phone Number (or None) *" at bounding box center [358, 139] width 475 height 34
click at [58, 219] on div "Request House Wrap / Window Flashing Inspection" at bounding box center [61, 219] width 83 height 9
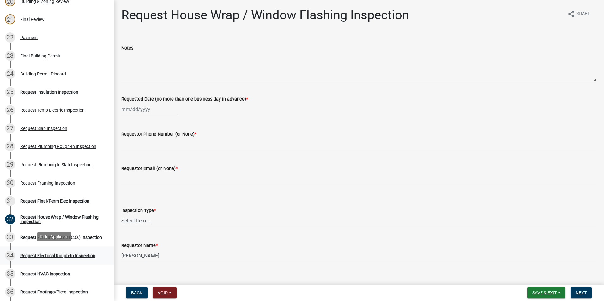
click at [59, 251] on div "34 Request Electrical Rough-In Inspection" at bounding box center [54, 256] width 99 height 10
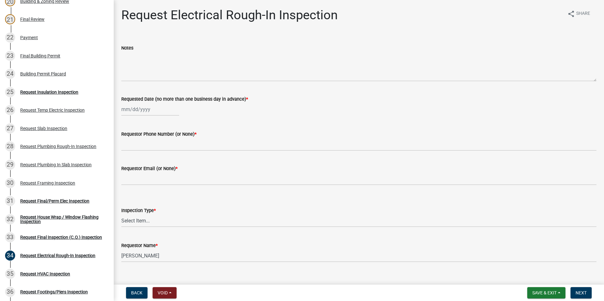
click at [146, 111] on div at bounding box center [150, 109] width 58 height 13
select select "10"
select select "2025"
click at [168, 160] on div "17" at bounding box center [168, 163] width 10 height 10
type input "10/17/2025"
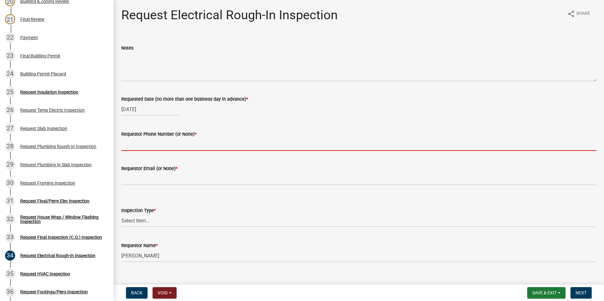
click at [157, 147] on input "Requestor Phone Number (or None) *" at bounding box center [358, 144] width 475 height 13
type input "7063330507"
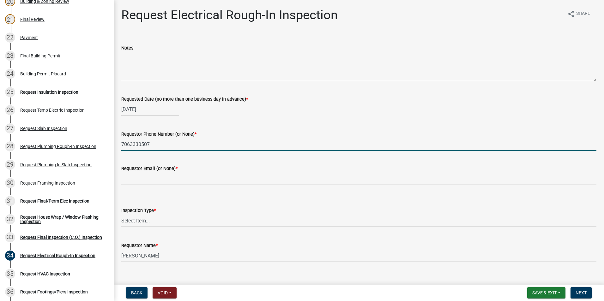
type input "none"
click at [144, 221] on select "Select Item... Electrical Rough-In" at bounding box center [358, 221] width 475 height 13
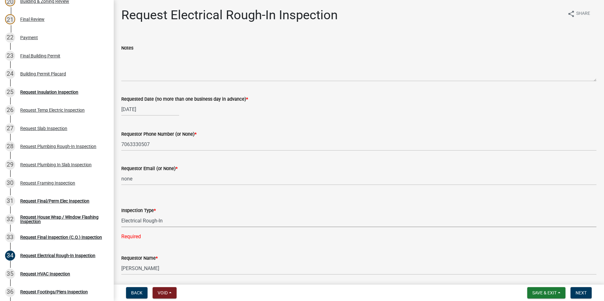
click at [121, 215] on select "Select Item... Electrical Rough-In" at bounding box center [358, 221] width 475 height 13
select select "67548d0d-90c3-4d72-82f5-40817f841add"
click at [578, 293] on span "Next" at bounding box center [581, 293] width 11 height 5
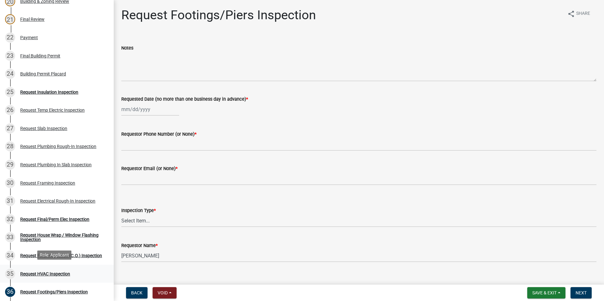
click at [55, 272] on div "Request HVAC Inspection" at bounding box center [45, 274] width 50 height 4
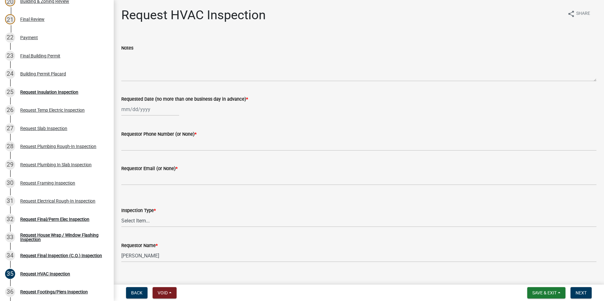
click at [154, 113] on div at bounding box center [150, 109] width 58 height 13
select select "10"
select select "2025"
click at [167, 163] on div "17" at bounding box center [168, 163] width 10 height 10
type input "10/17/2025"
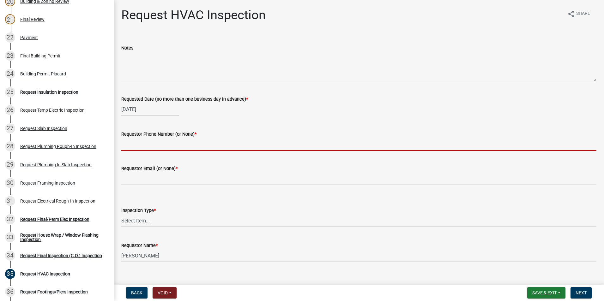
click at [159, 147] on input "Requestor Phone Number (or None) *" at bounding box center [358, 144] width 475 height 13
type input "7063330507"
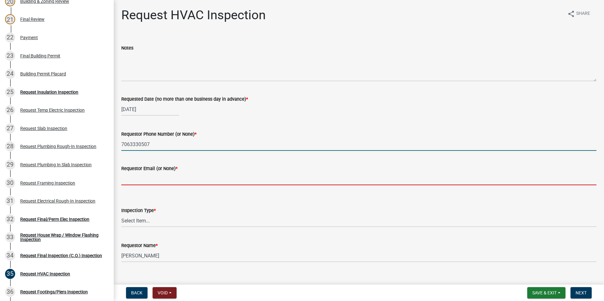
type input "none"
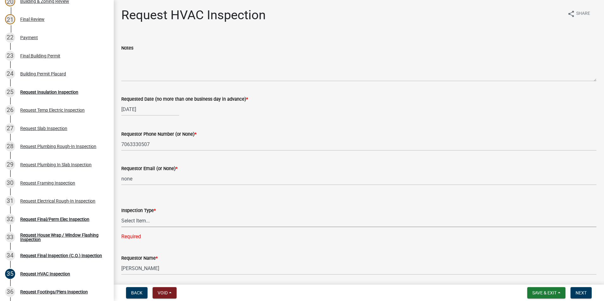
click at [150, 224] on select "Select Item... HVAC" at bounding box center [358, 221] width 475 height 13
click at [121, 215] on select "Select Item... HVAC" at bounding box center [358, 221] width 475 height 13
select select "9f61f643-e90c-48cb-862c-7dc940cfcd85"
click at [588, 294] on button "Next" at bounding box center [581, 292] width 21 height 11
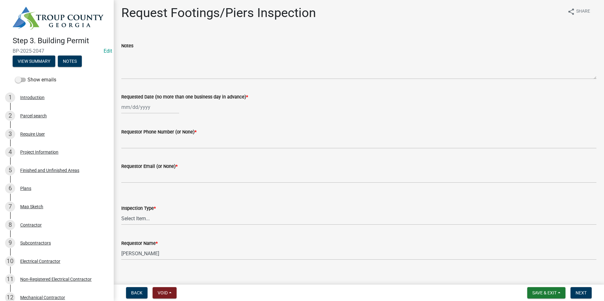
scroll to position [0, 0]
